Goal: Transaction & Acquisition: Purchase product/service

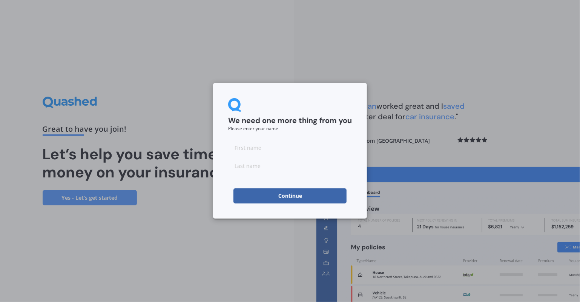
click at [312, 145] on input at bounding box center [290, 147] width 124 height 15
type input "[PERSON_NAME]"
click at [236, 168] on input at bounding box center [290, 165] width 124 height 15
type input "Short"
click at [259, 194] on button "Continue" at bounding box center [290, 195] width 113 height 15
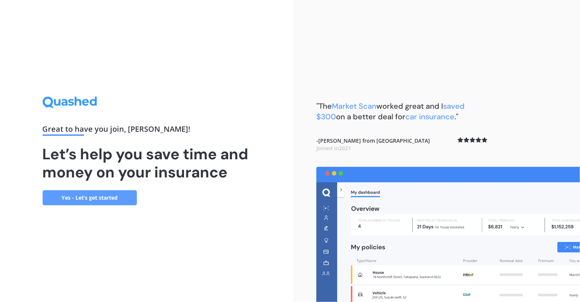
click at [97, 197] on link "Yes - Let’s get started" at bounding box center [90, 197] width 94 height 15
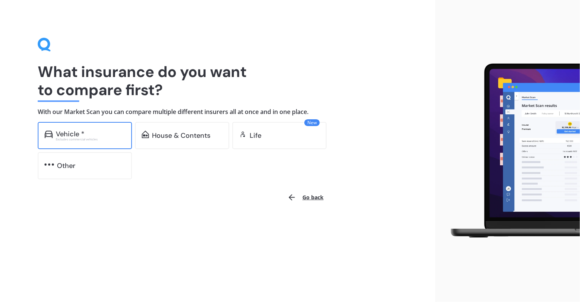
click at [104, 135] on div "Vehicle *" at bounding box center [90, 134] width 69 height 8
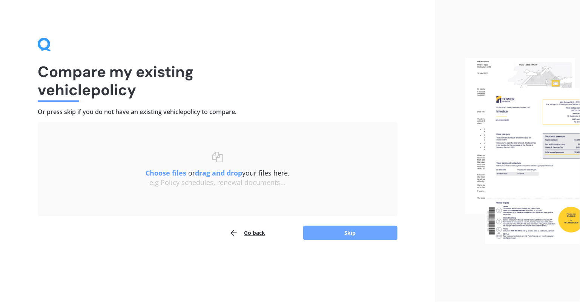
click at [352, 231] on button "Skip" at bounding box center [350, 233] width 94 height 14
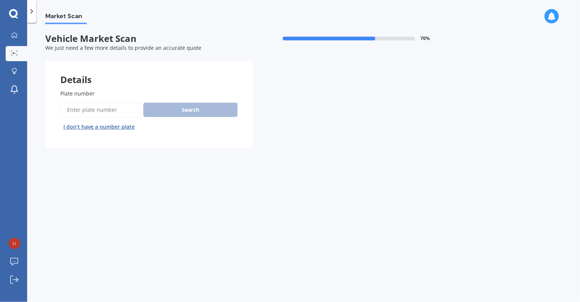
click at [108, 110] on input "Plate number" at bounding box center [100, 110] width 80 height 16
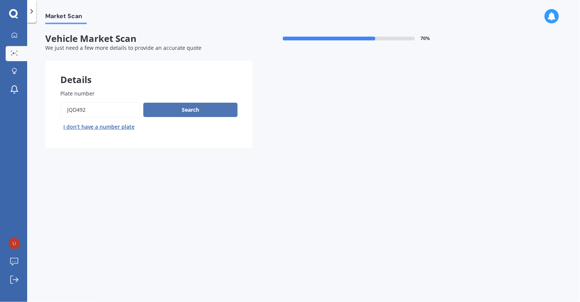
type input "JQD492"
click at [174, 109] on button "Search" at bounding box center [190, 110] width 94 height 14
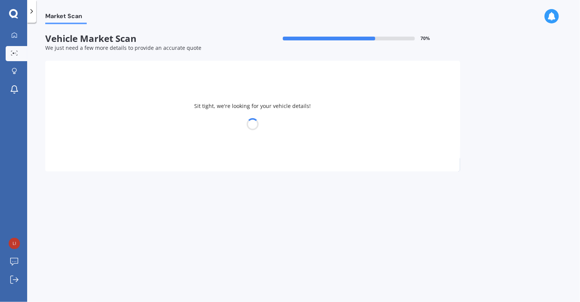
select select "TOYOTA"
select select "AURIS"
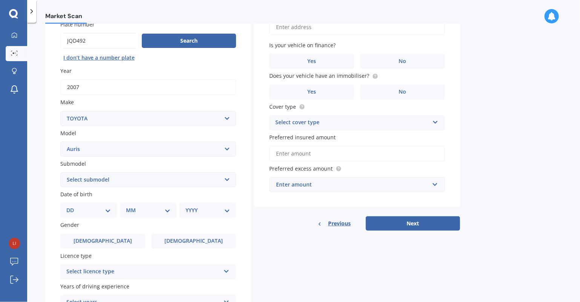
scroll to position [74, 0]
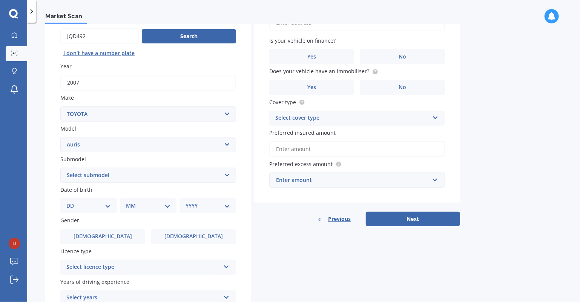
click at [110, 203] on select "DD 01 02 03 04 05 06 07 08 09 10 11 12 13 14 15 16 17 18 19 20 21 22 23 24 25 2…" at bounding box center [88, 205] width 45 height 8
select select "19"
click at [72, 201] on select "DD 01 02 03 04 05 06 07 08 09 10 11 12 13 14 15 16 17 18 19 20 21 22 23 24 25 2…" at bounding box center [88, 205] width 45 height 8
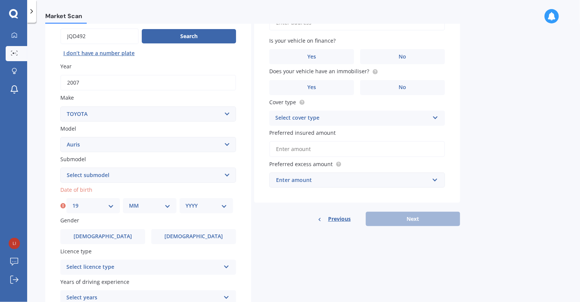
click at [168, 204] on select "MM 01 02 03 04 05 06 07 08 09 10 11 12" at bounding box center [150, 205] width 42 height 8
select select "08"
click at [129, 201] on select "MM 01 02 03 04 05 06 07 08 09 10 11 12" at bounding box center [150, 205] width 42 height 8
click at [224, 208] on select "YYYY 2025 2024 2023 2022 2021 2020 2019 2018 2017 2016 2015 2014 2013 2012 2011…" at bounding box center [207, 205] width 42 height 8
select select "2005"
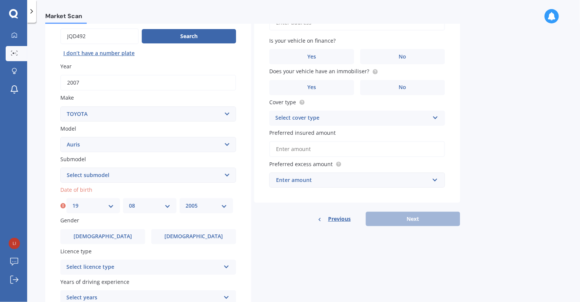
click at [186, 201] on select "YYYY 2025 2024 2023 2022 2021 2020 2019 2018 2017 2016 2015 2014 2013 2012 2011…" at bounding box center [207, 205] width 42 height 8
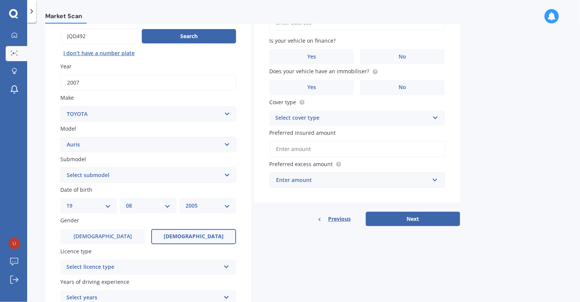
click at [210, 236] on label "[DEMOGRAPHIC_DATA]" at bounding box center [193, 236] width 85 height 15
click at [0, 0] on input "[DEMOGRAPHIC_DATA]" at bounding box center [0, 0] width 0 height 0
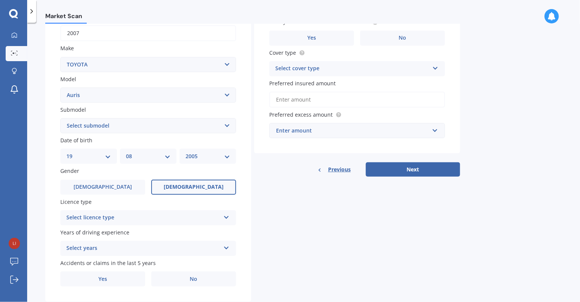
scroll to position [142, 0]
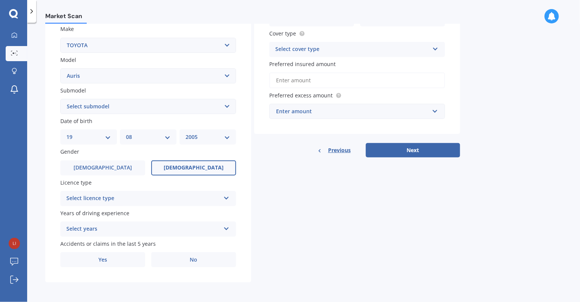
click at [224, 198] on icon at bounding box center [226, 196] width 6 height 5
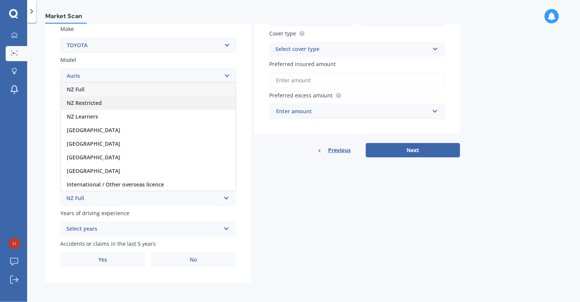
click at [218, 106] on div "NZ Restricted" at bounding box center [148, 103] width 175 height 14
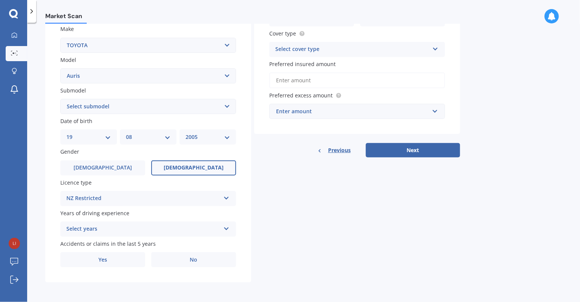
click at [227, 227] on icon at bounding box center [226, 226] width 6 height 5
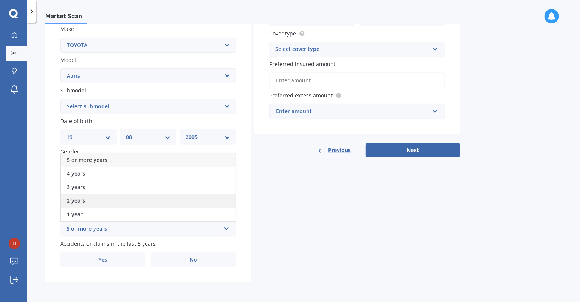
click at [74, 199] on span "2 years" at bounding box center [76, 200] width 18 height 7
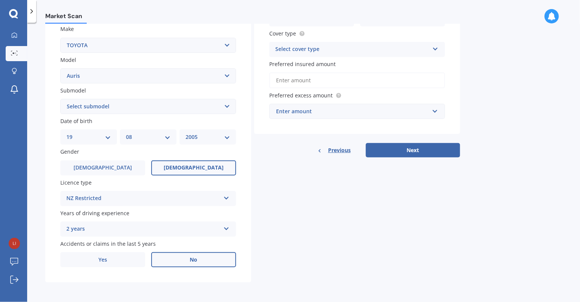
click at [197, 253] on label "No" at bounding box center [193, 259] width 85 height 15
click at [0, 0] on input "No" at bounding box center [0, 0] width 0 height 0
click at [195, 260] on span "No" at bounding box center [194, 260] width 8 height 6
click at [0, 0] on input "No" at bounding box center [0, 0] width 0 height 0
click at [195, 260] on span "No" at bounding box center [194, 260] width 8 height 6
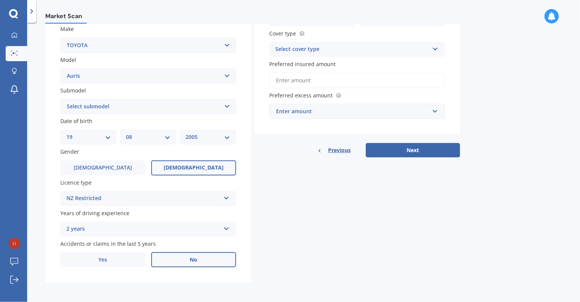
click at [0, 0] on input "No" at bounding box center [0, 0] width 0 height 0
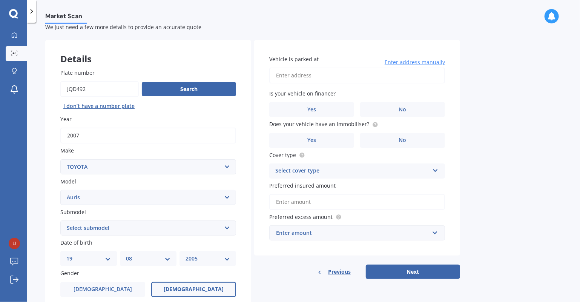
scroll to position [27, 0]
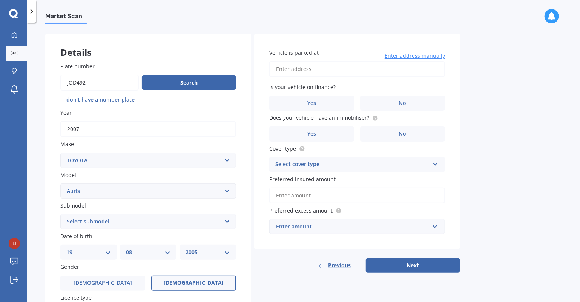
click at [339, 69] on input "Vehicle is parked at" at bounding box center [357, 69] width 176 height 16
click at [365, 68] on input "[STREET_ADDRESS]" at bounding box center [357, 69] width 176 height 16
type input "[STREET_ADDRESS]"
click at [400, 106] on span "No" at bounding box center [403, 103] width 8 height 6
click at [0, 0] on input "No" at bounding box center [0, 0] width 0 height 0
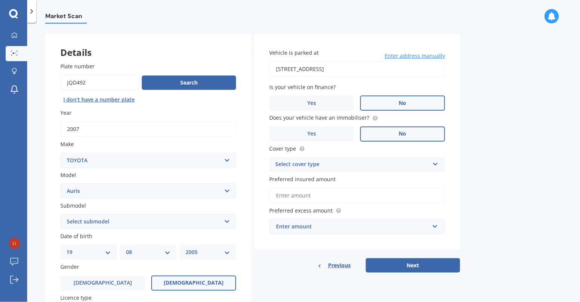
click at [398, 134] on label "No" at bounding box center [402, 133] width 85 height 15
click at [0, 0] on input "No" at bounding box center [0, 0] width 0 height 0
click at [436, 163] on icon at bounding box center [435, 162] width 6 height 5
click at [427, 178] on div "Comprehensive" at bounding box center [357, 179] width 175 height 14
click at [437, 196] on input "Preferred insured amount" at bounding box center [357, 196] width 176 height 16
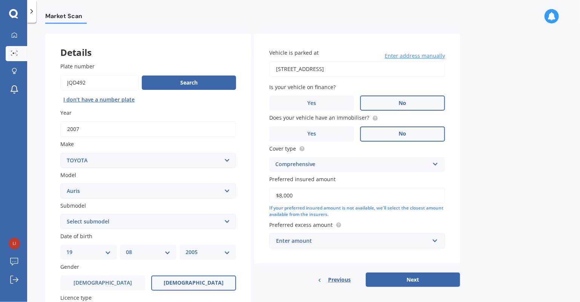
click at [437, 196] on input "$8,000" at bounding box center [357, 196] width 176 height 16
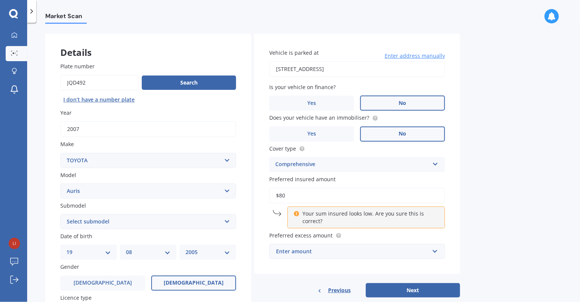
type input "$8"
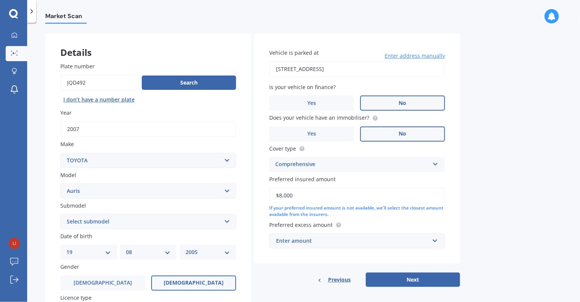
type input "$8,000"
click at [396, 242] on div "Enter amount" at bounding box center [352, 241] width 153 height 8
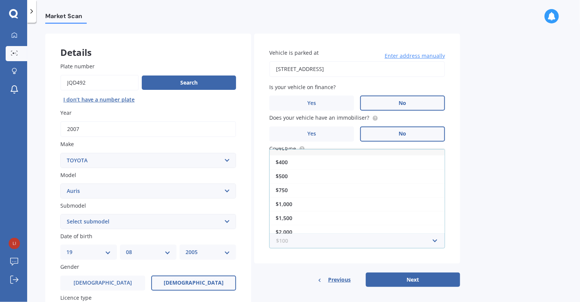
scroll to position [12, 0]
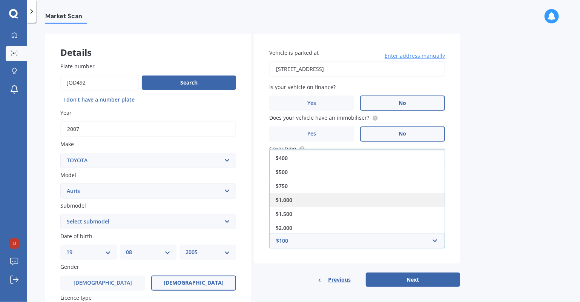
click at [389, 197] on div "$1,000" at bounding box center [357, 200] width 175 height 14
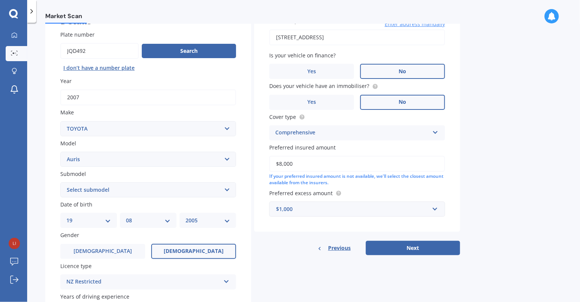
scroll to position [142, 0]
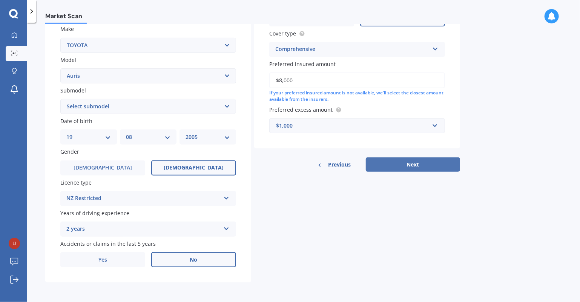
click at [386, 164] on button "Next" at bounding box center [413, 164] width 94 height 14
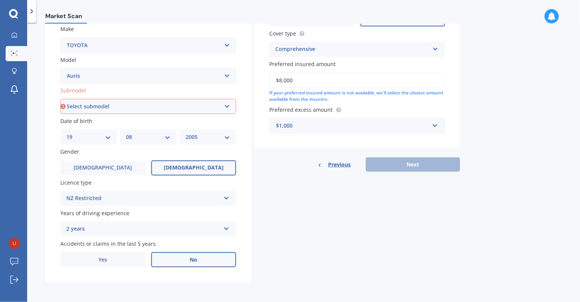
click at [227, 105] on select "Select submodel (All)" at bounding box center [148, 106] width 176 height 15
click at [226, 105] on select "Select submodel (All)" at bounding box center [148, 106] width 176 height 15
select select "(ALL)"
click at [60, 99] on select "Select submodel (All)" at bounding box center [148, 106] width 176 height 15
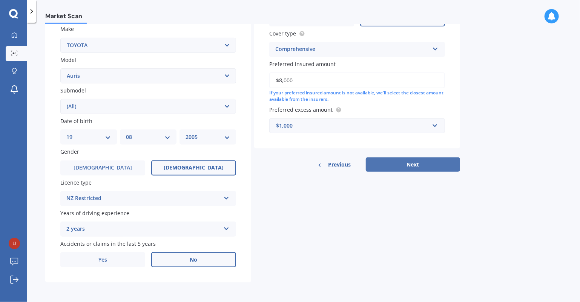
click at [383, 160] on button "Next" at bounding box center [413, 164] width 94 height 14
select select "19"
select select "08"
select select "2005"
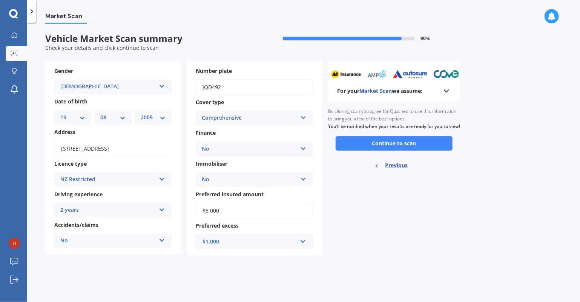
scroll to position [0, 0]
click at [389, 151] on button "Continue to scan" at bounding box center [394, 143] width 117 height 14
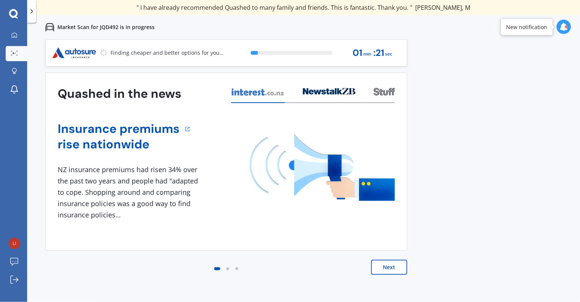
click at [396, 267] on button "Next" at bounding box center [389, 267] width 36 height 15
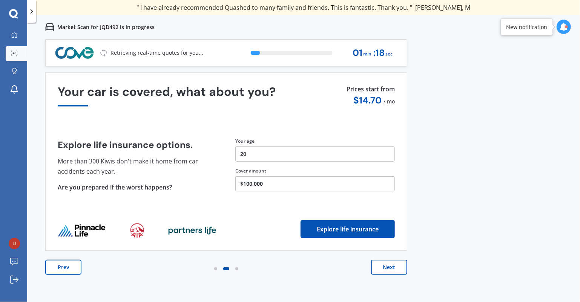
click at [396, 267] on button "Next" at bounding box center [389, 267] width 36 height 15
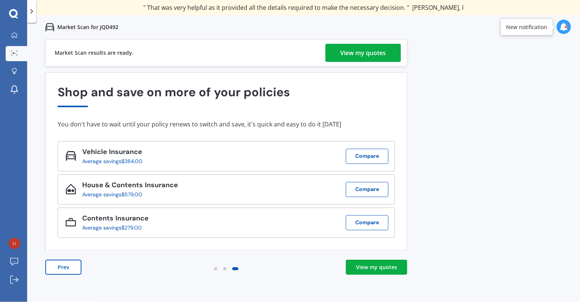
click at [374, 49] on div "View my quotes" at bounding box center [364, 53] width 46 height 18
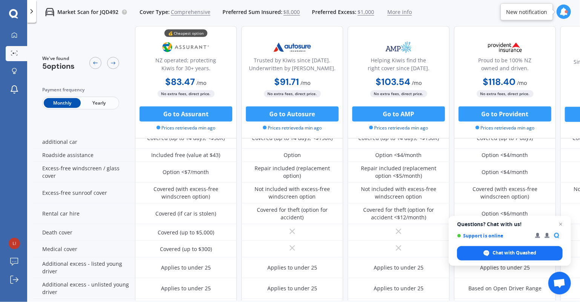
scroll to position [345, 0]
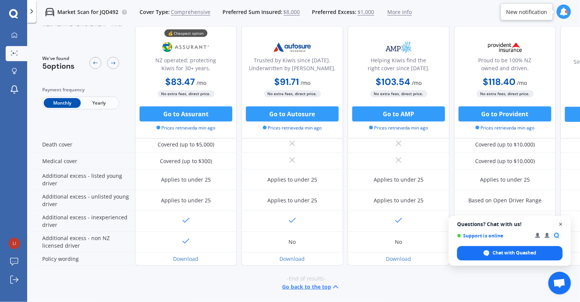
click at [561, 224] on span "Open chat" at bounding box center [561, 224] width 9 height 9
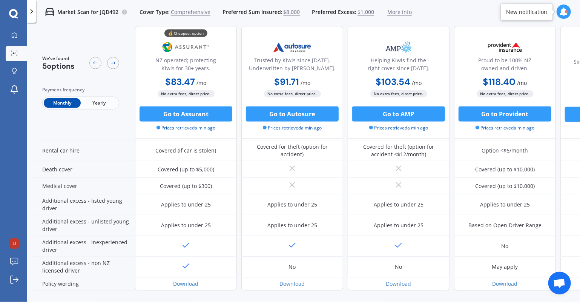
scroll to position [317, 0]
click at [14, 69] on icon at bounding box center [14, 71] width 5 height 6
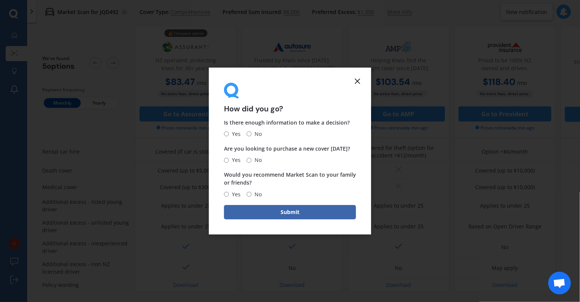
click at [355, 81] on icon at bounding box center [357, 81] width 9 height 9
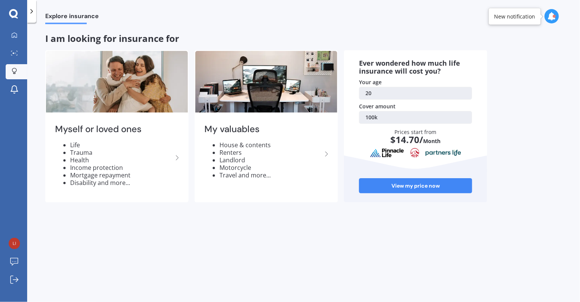
click at [14, 16] on icon at bounding box center [13, 13] width 9 height 9
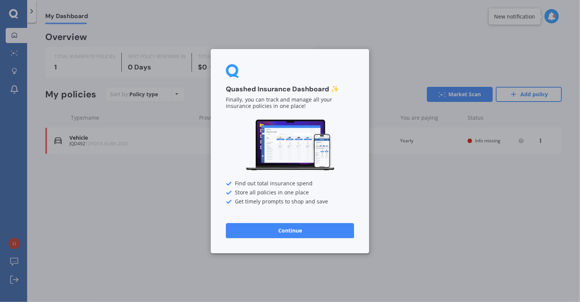
click at [250, 226] on button "Continue" at bounding box center [290, 230] width 128 height 15
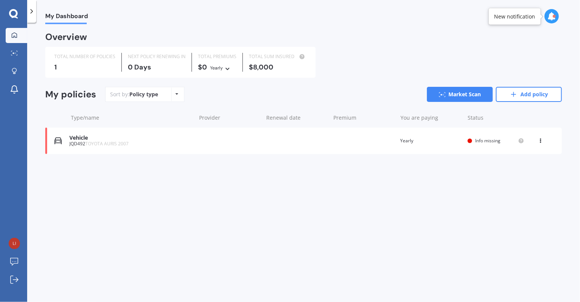
click at [477, 141] on span "Info missing" at bounding box center [487, 140] width 25 height 6
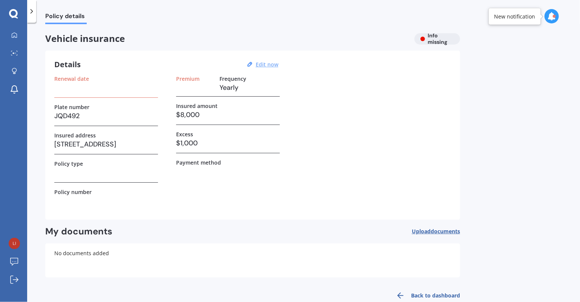
click at [272, 63] on u "Edit now" at bounding box center [267, 64] width 23 height 7
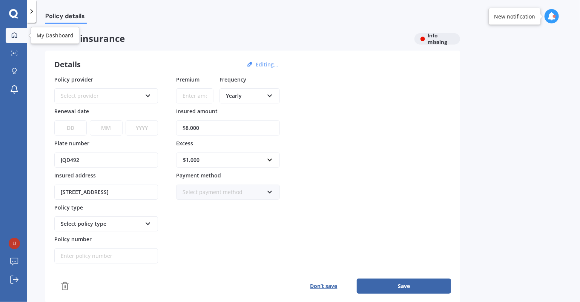
click at [17, 33] on icon at bounding box center [14, 35] width 6 height 6
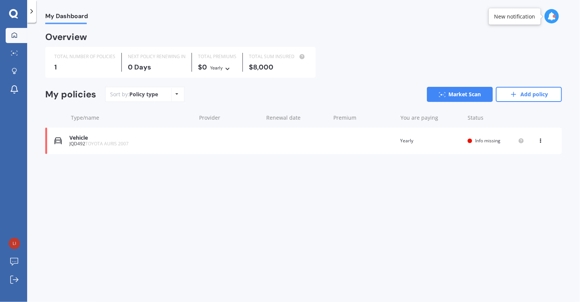
click at [17, 33] on icon at bounding box center [14, 35] width 6 height 6
click at [14, 15] on icon at bounding box center [13, 14] width 9 height 10
click at [455, 94] on link "Market Scan" at bounding box center [460, 94] width 66 height 15
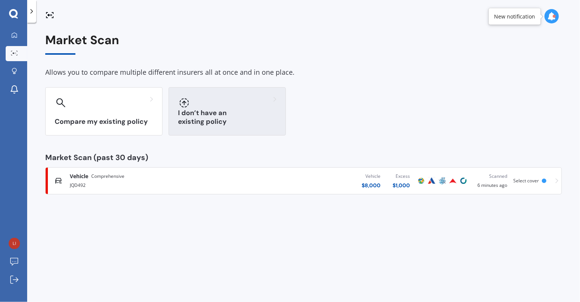
click at [203, 111] on div "I don’t have an existing policy" at bounding box center [227, 111] width 117 height 48
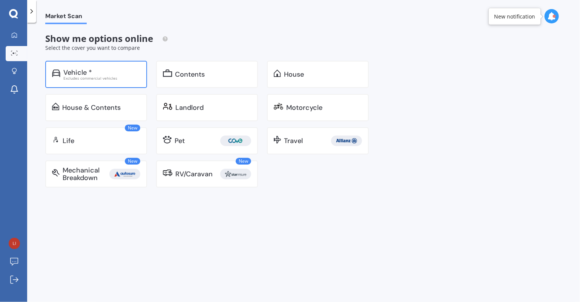
click at [67, 66] on div "Vehicle * Excludes commercial vehicles" at bounding box center [96, 74] width 102 height 27
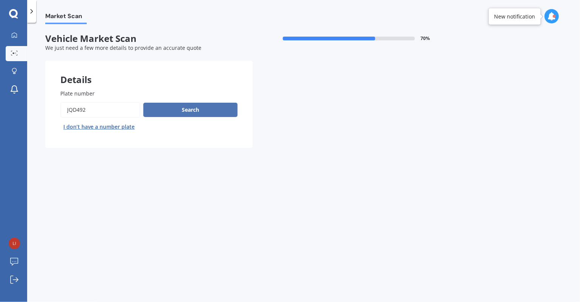
click at [188, 109] on button "Search" at bounding box center [190, 110] width 94 height 14
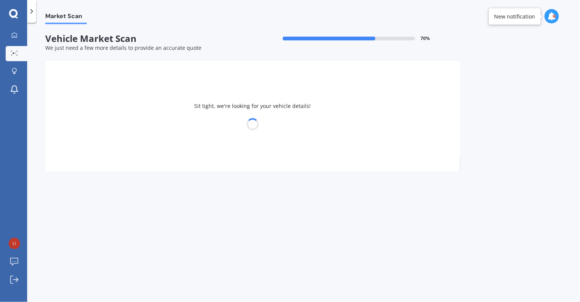
select select "TOYOTA"
select select "AURIS"
select select "19"
select select "08"
select select "2005"
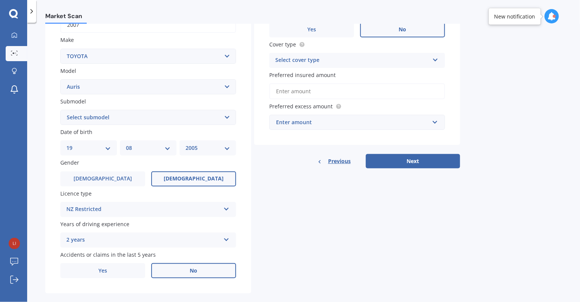
scroll to position [134, 0]
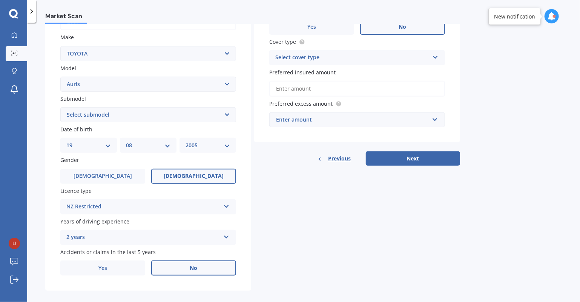
click at [225, 116] on select "Select submodel (All)" at bounding box center [148, 114] width 176 height 15
select select "(ALL)"
click at [60, 107] on select "Select submodel (All)" at bounding box center [148, 114] width 176 height 15
click at [107, 143] on select "DD 01 02 03 04 05 06 07 08 09 10 11 12 13 14 15 16 17 18 19 20 21 22 23 24 25 2…" at bounding box center [88, 145] width 45 height 8
select select "30"
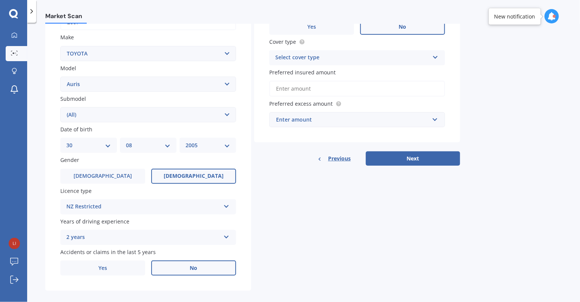
click at [137, 146] on select "MM 01 02 03 04 05 06 07 08 09 10 11 12" at bounding box center [148, 145] width 45 height 8
click at [146, 143] on select "MM 01 02 03 04 05 06 07 08 09 10 11 12" at bounding box center [148, 145] width 45 height 8
select select "09"
click at [188, 143] on select "YYYY 2025 2024 2023 2022 2021 2020 2019 2018 2017 2016 2015 2014 2013 2012 2011…" at bounding box center [208, 145] width 45 height 8
select select "1970"
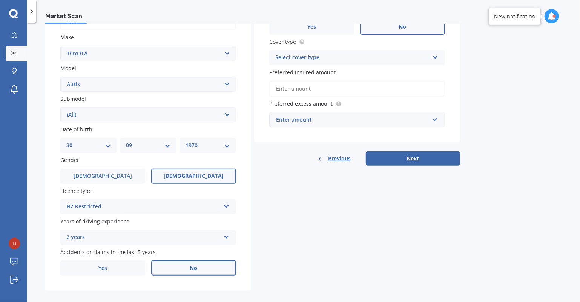
click at [184, 175] on span "[DEMOGRAPHIC_DATA]" at bounding box center [194, 176] width 60 height 6
click at [0, 0] on input "[DEMOGRAPHIC_DATA]" at bounding box center [0, 0] width 0 height 0
click at [229, 204] on icon at bounding box center [226, 204] width 6 height 5
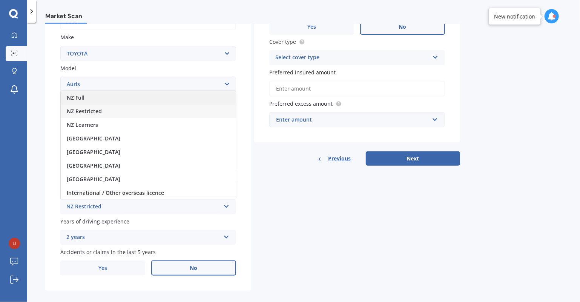
click at [195, 96] on div "NZ Full" at bounding box center [148, 98] width 175 height 14
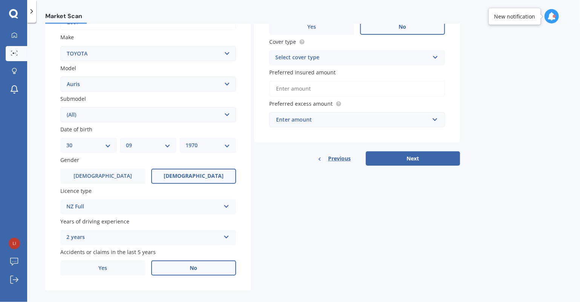
click at [225, 240] on div "2 years 5 or more years 4 years 3 years 2 years 1 year" at bounding box center [148, 237] width 176 height 15
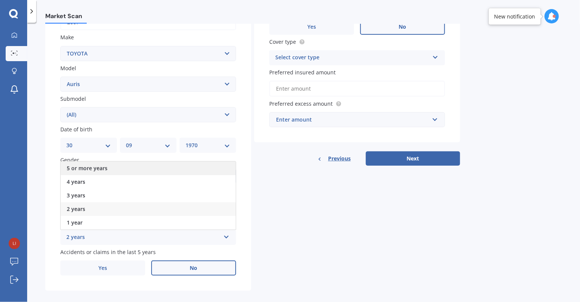
click at [228, 167] on div "5 or more years" at bounding box center [148, 168] width 175 height 14
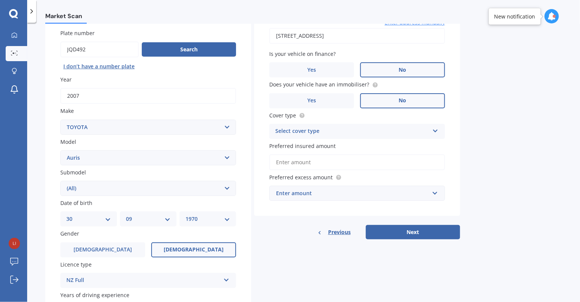
scroll to position [67, 0]
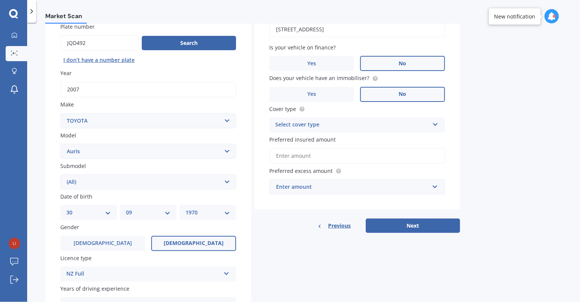
click at [435, 124] on icon at bounding box center [435, 122] width 6 height 5
click at [413, 138] on div "Comprehensive" at bounding box center [357, 140] width 175 height 14
click at [400, 158] on input "Preferred insured amount" at bounding box center [357, 156] width 176 height 16
type input "$8,000"
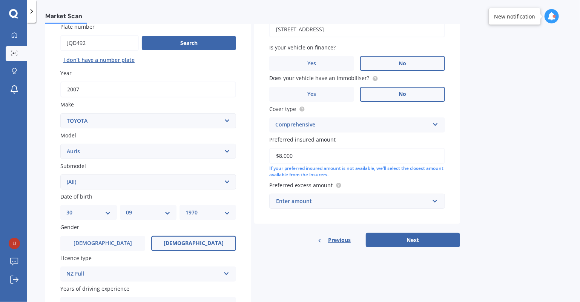
click at [334, 197] on div "Enter amount" at bounding box center [352, 201] width 153 height 8
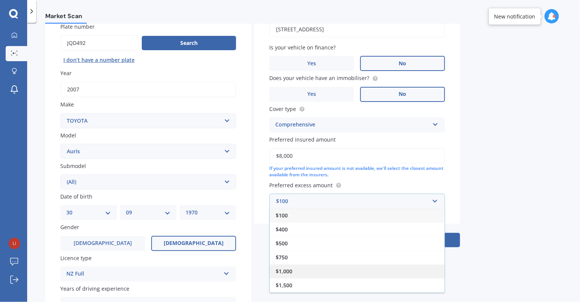
click at [298, 270] on div "$1,000" at bounding box center [357, 271] width 175 height 14
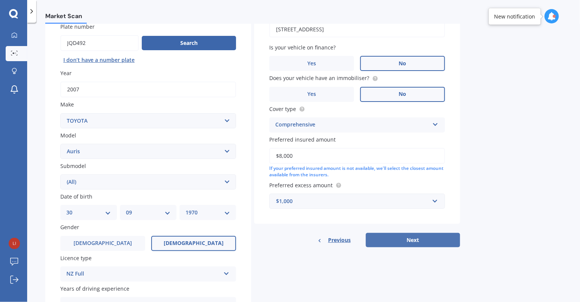
click at [375, 240] on button "Next" at bounding box center [413, 240] width 94 height 14
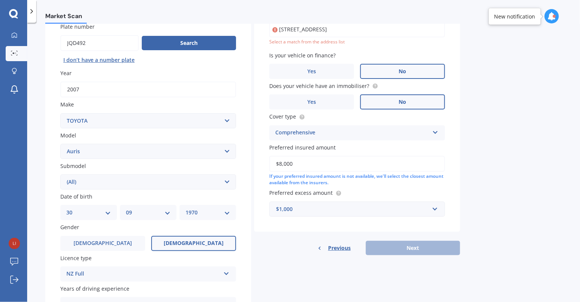
scroll to position [51, 0]
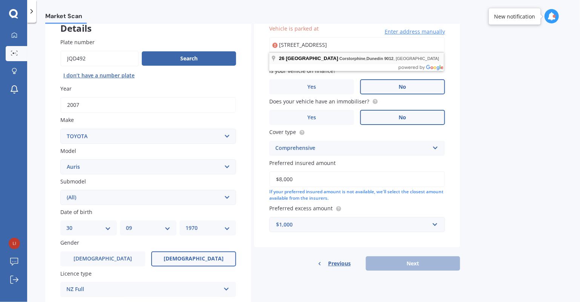
type input "[STREET_ADDRESS]"
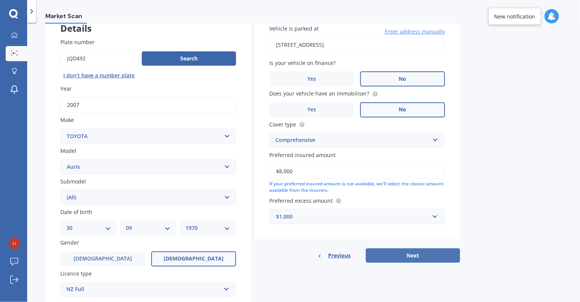
click at [401, 254] on button "Next" at bounding box center [413, 255] width 94 height 14
select select "30"
select select "09"
select select "1970"
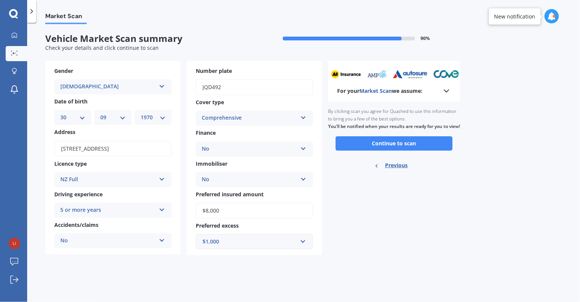
scroll to position [0, 0]
click at [413, 148] on button "Continue to scan" at bounding box center [394, 143] width 117 height 14
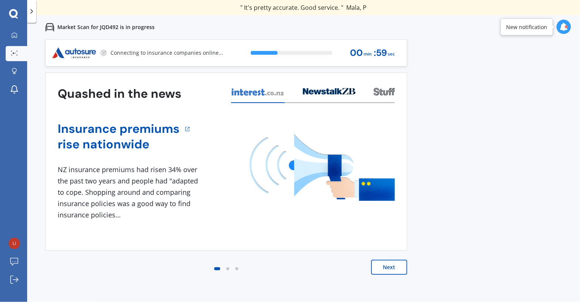
drag, startPoint x: 413, startPoint y: 148, endPoint x: 461, endPoint y: 190, distance: 63.9
click at [461, 190] on div "Previous 60,000+ Kiwis have signed up to shop and save on insurance with us " H…" at bounding box center [303, 190] width 553 height 302
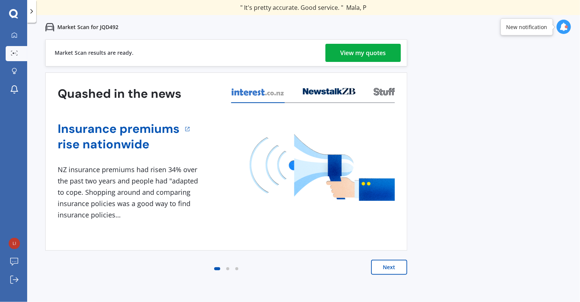
click at [370, 50] on div "View my quotes" at bounding box center [364, 53] width 46 height 18
